Goal: Information Seeking & Learning: Learn about a topic

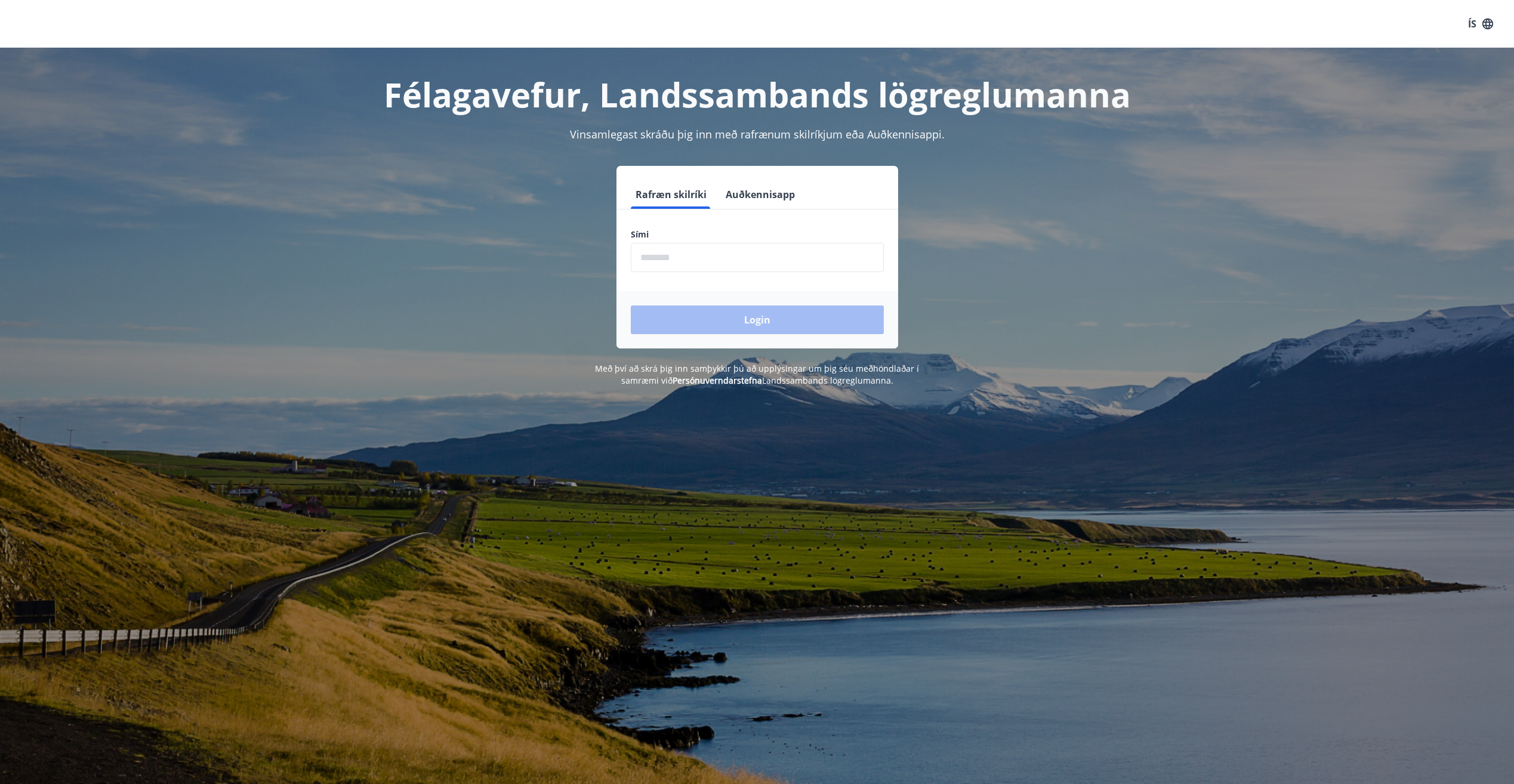
click at [670, 256] on input "phone" at bounding box center [757, 257] width 253 height 29
type input "********"
click at [766, 315] on button "Login" at bounding box center [757, 319] width 253 height 29
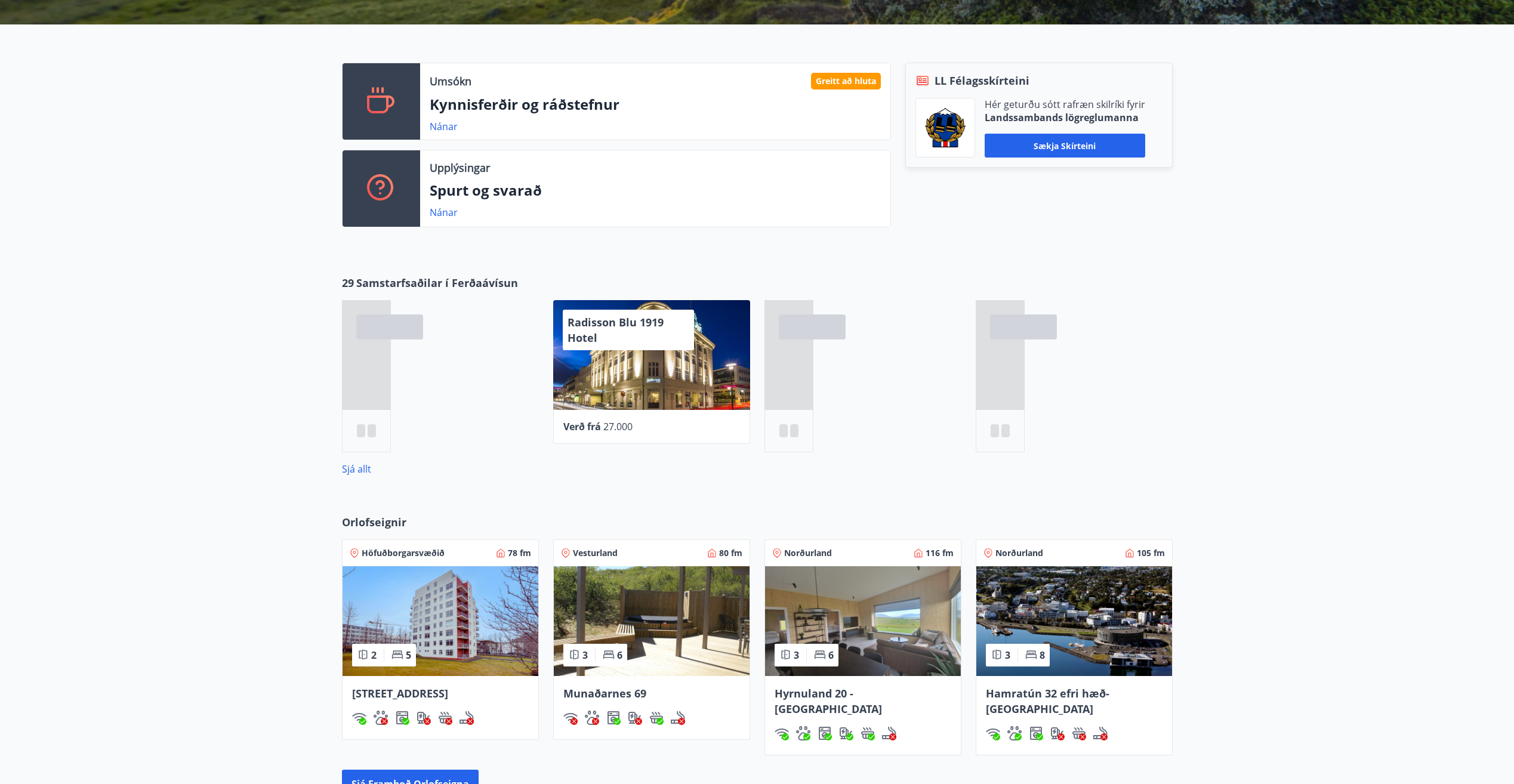
scroll to position [358, 0]
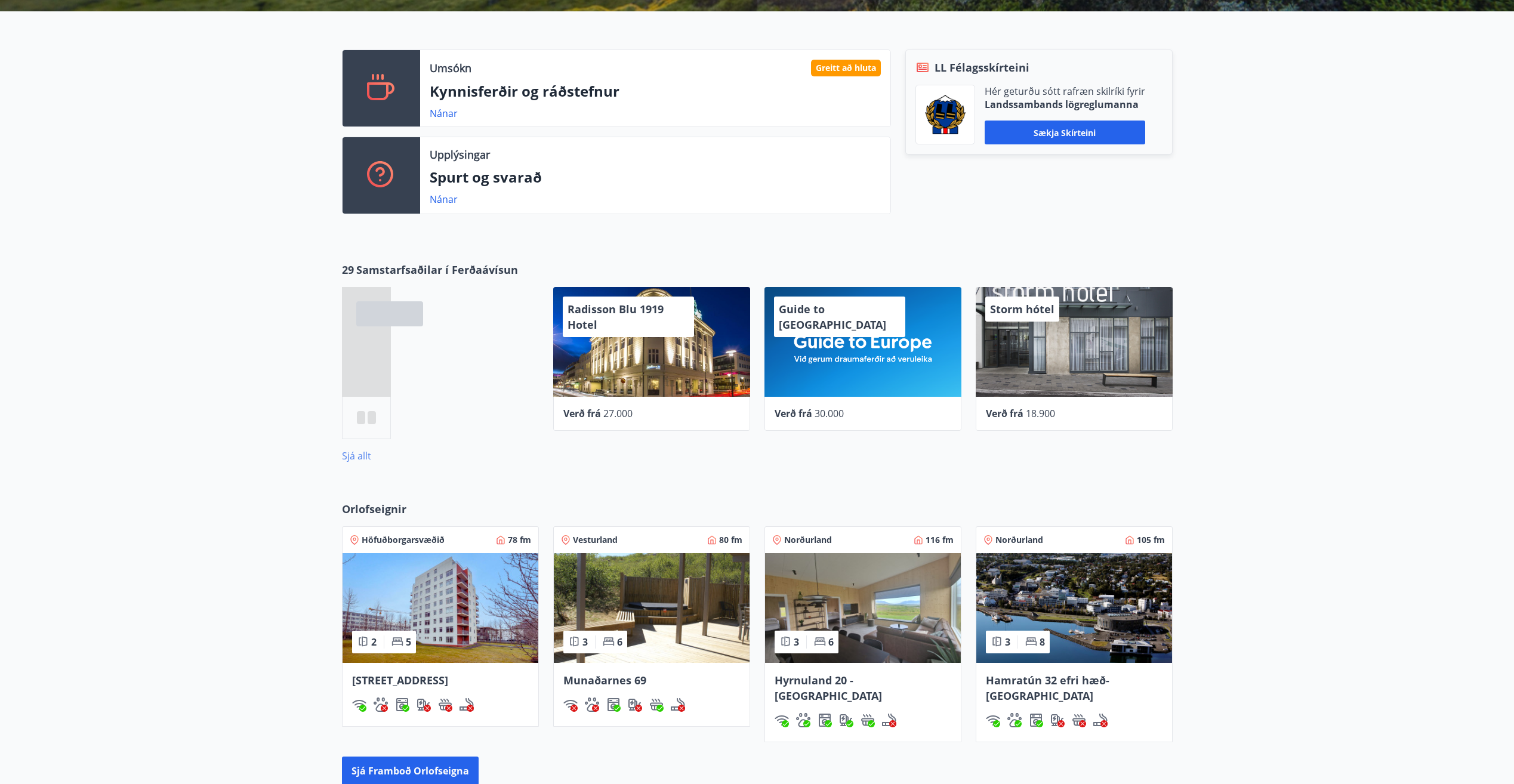
click at [361, 454] on link "Sjá allt" at bounding box center [356, 456] width 29 height 13
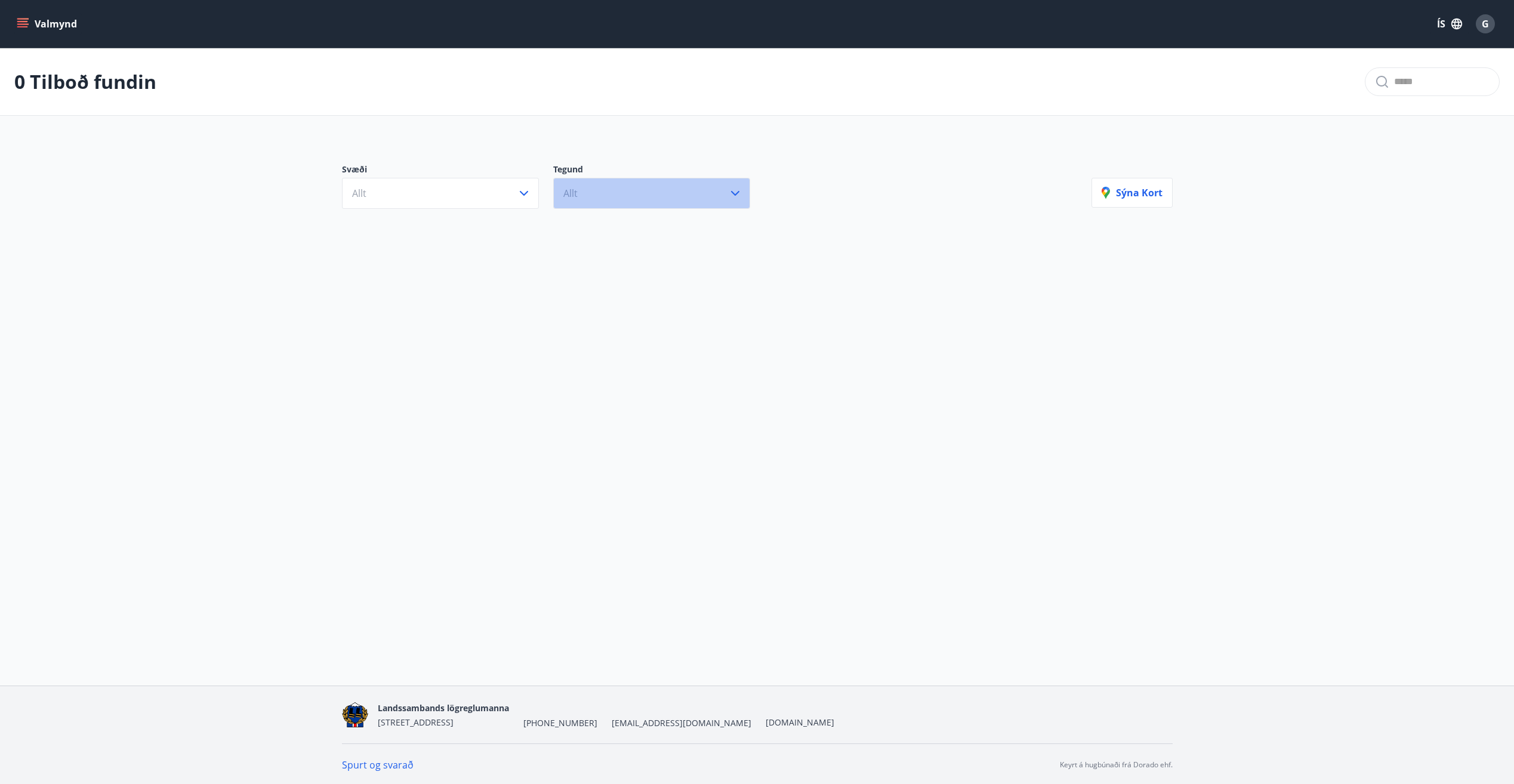
click at [598, 192] on button "Allt" at bounding box center [651, 193] width 197 height 31
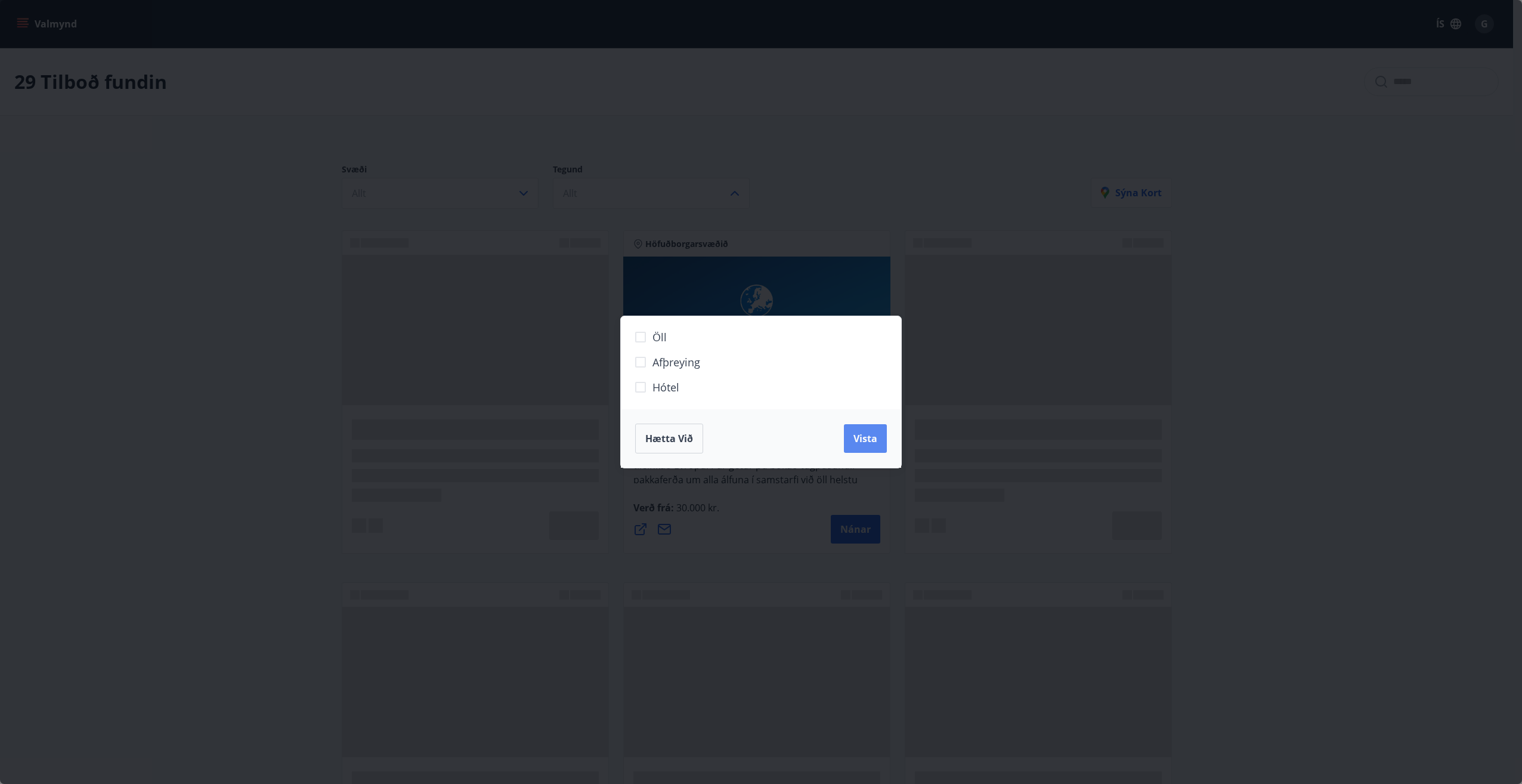
click at [874, 441] on span "Vista" at bounding box center [865, 438] width 24 height 13
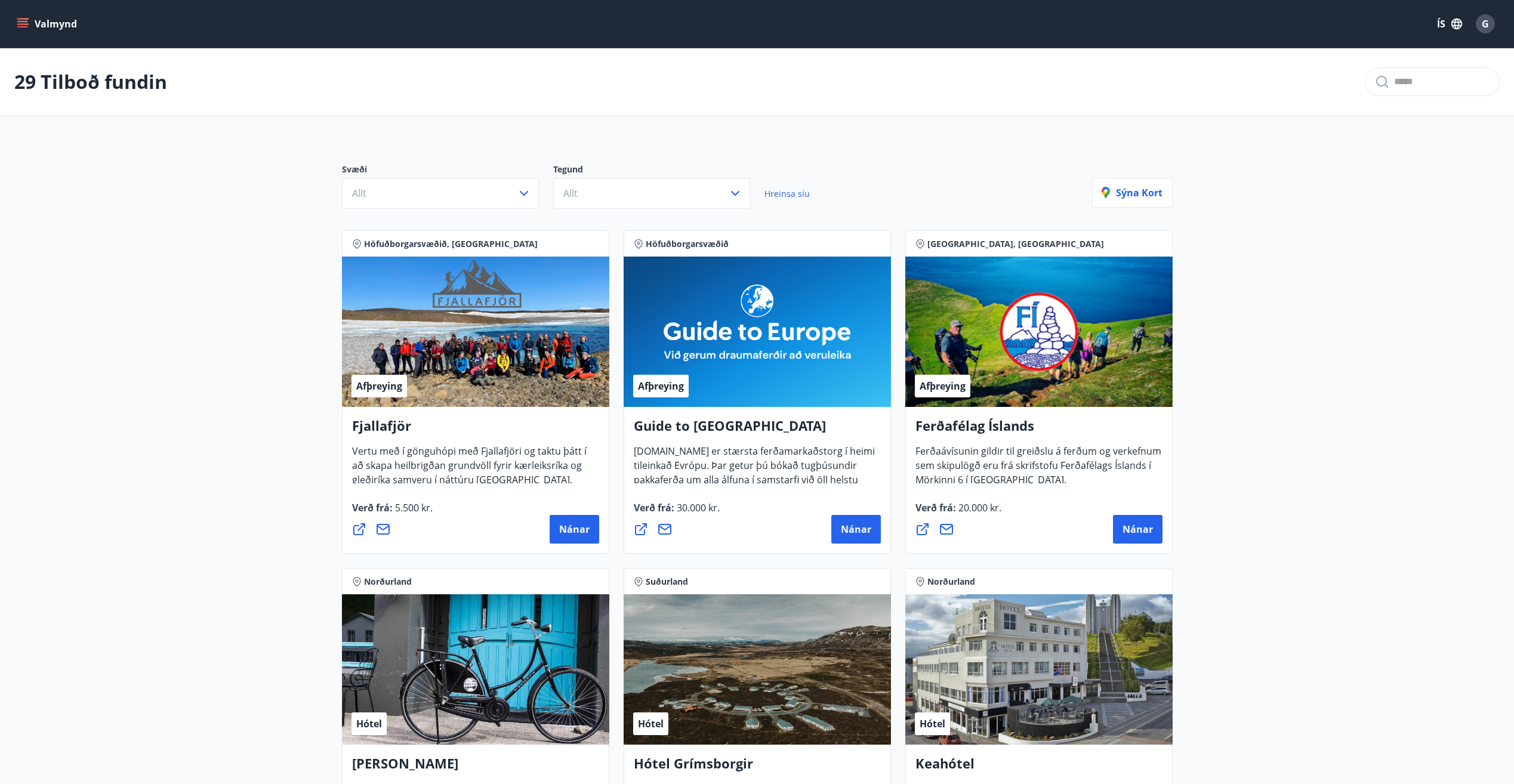
click at [51, 22] on button "Valmynd" at bounding box center [48, 24] width 67 height 22
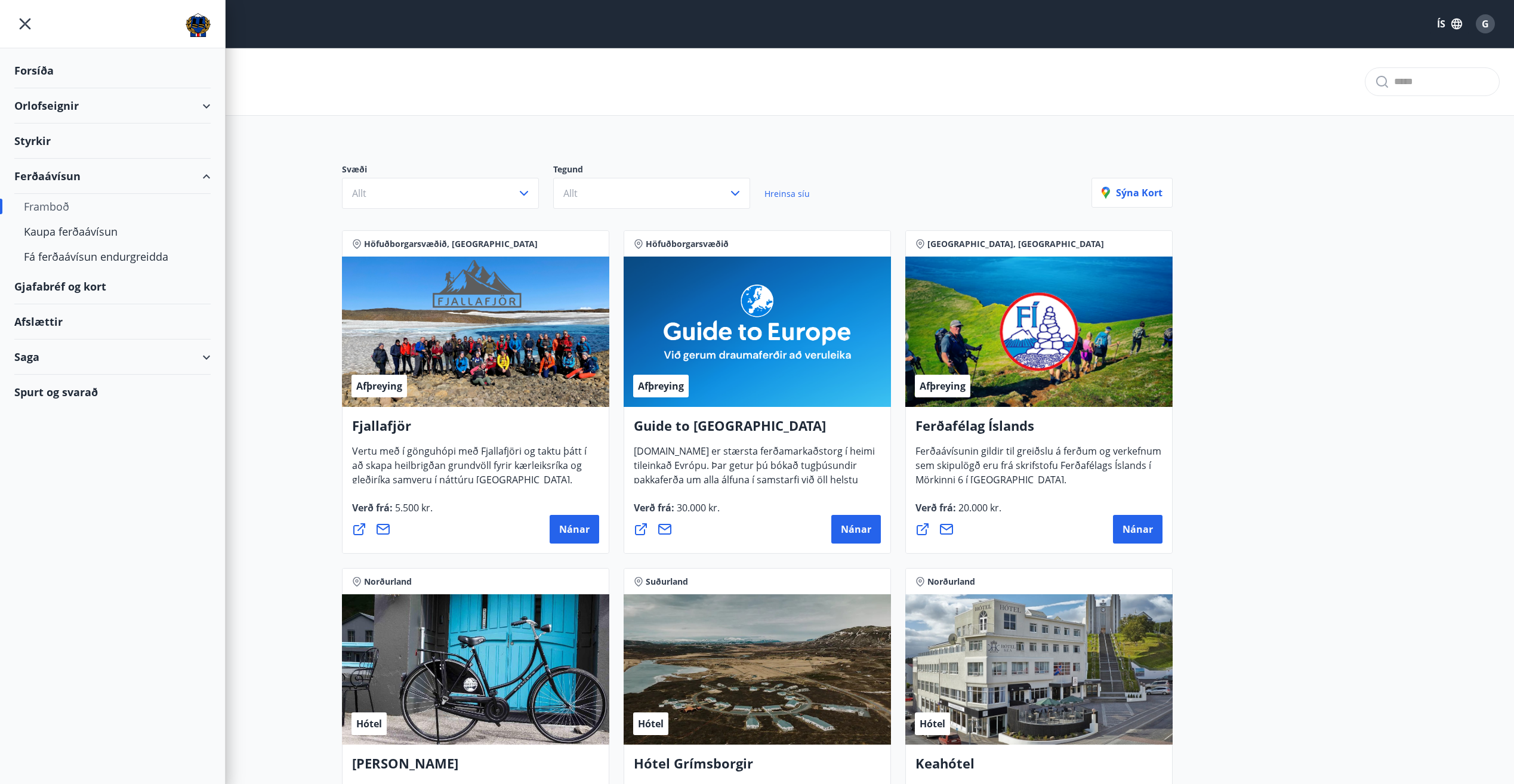
click at [31, 318] on div "Afslættir" at bounding box center [112, 321] width 196 height 35
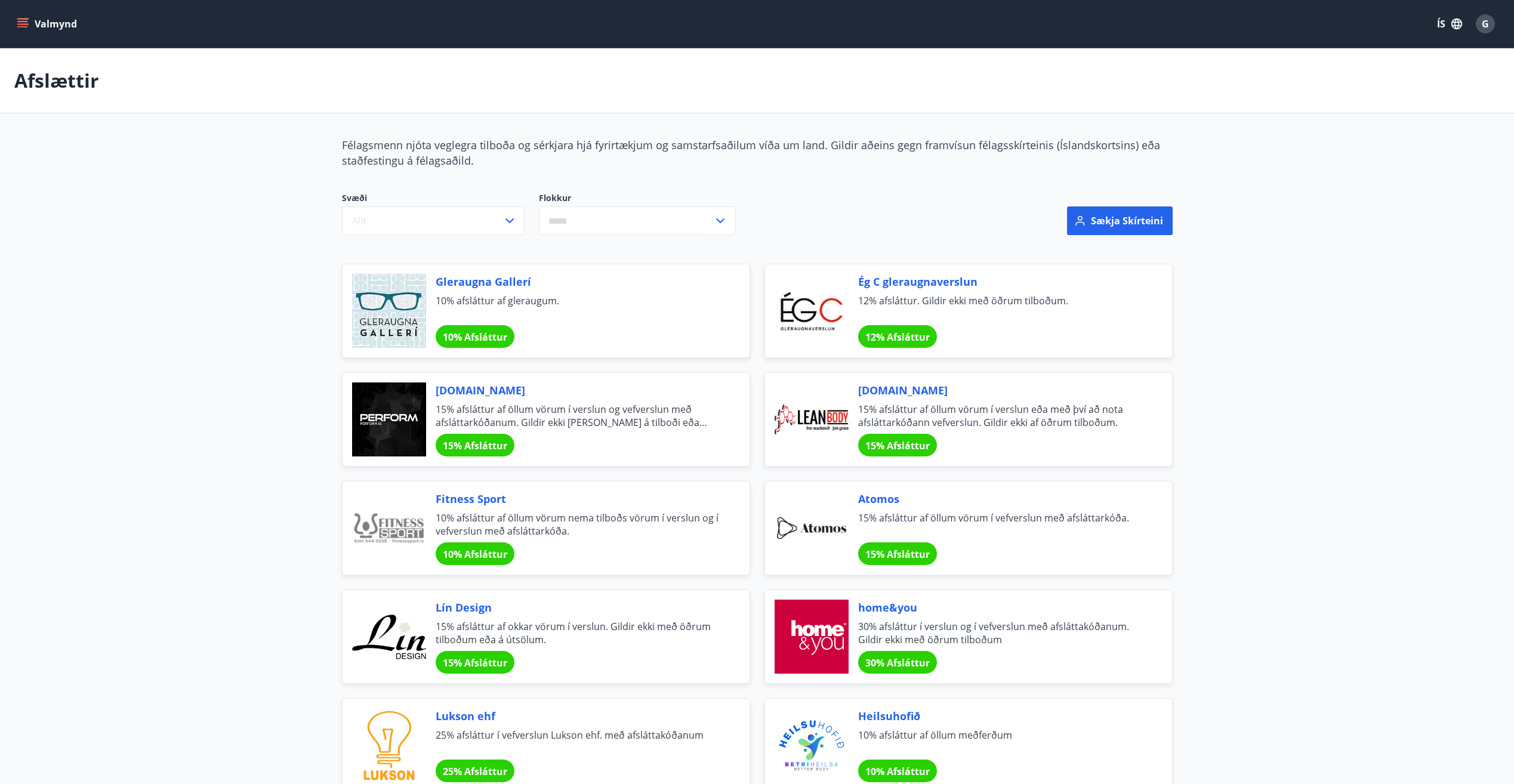
click at [617, 228] on input "text" at bounding box center [626, 221] width 174 height 29
click at [577, 263] on li "Bíllinn" at bounding box center [637, 267] width 196 height 22
type input "*******"
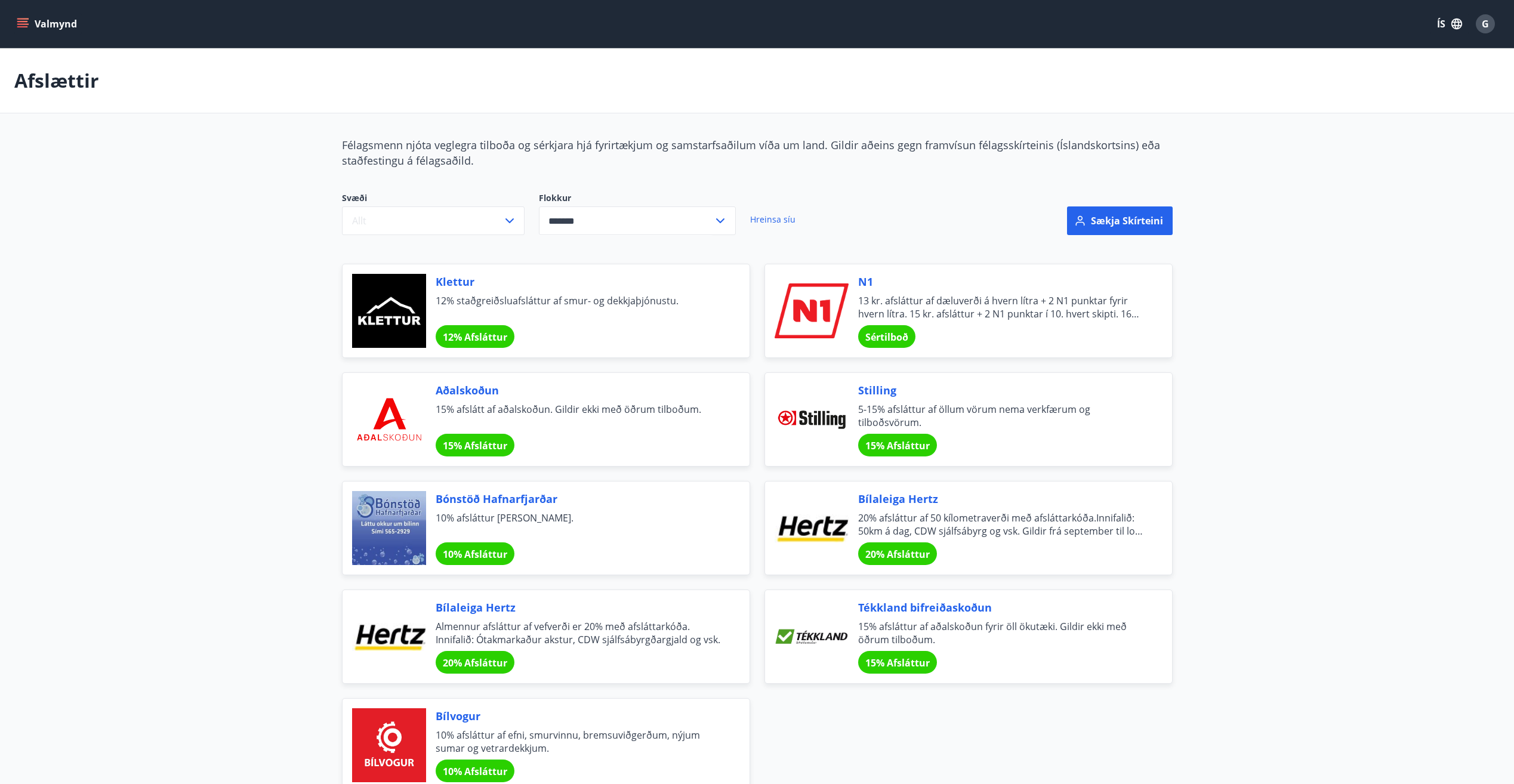
click at [293, 249] on main "Afslættir Félagsmenn njóta veglegra tilboða og sérkjara hjá fyrirtækjum og sams…" at bounding box center [757, 420] width 1514 height 743
